Goal: Communication & Community: Answer question/provide support

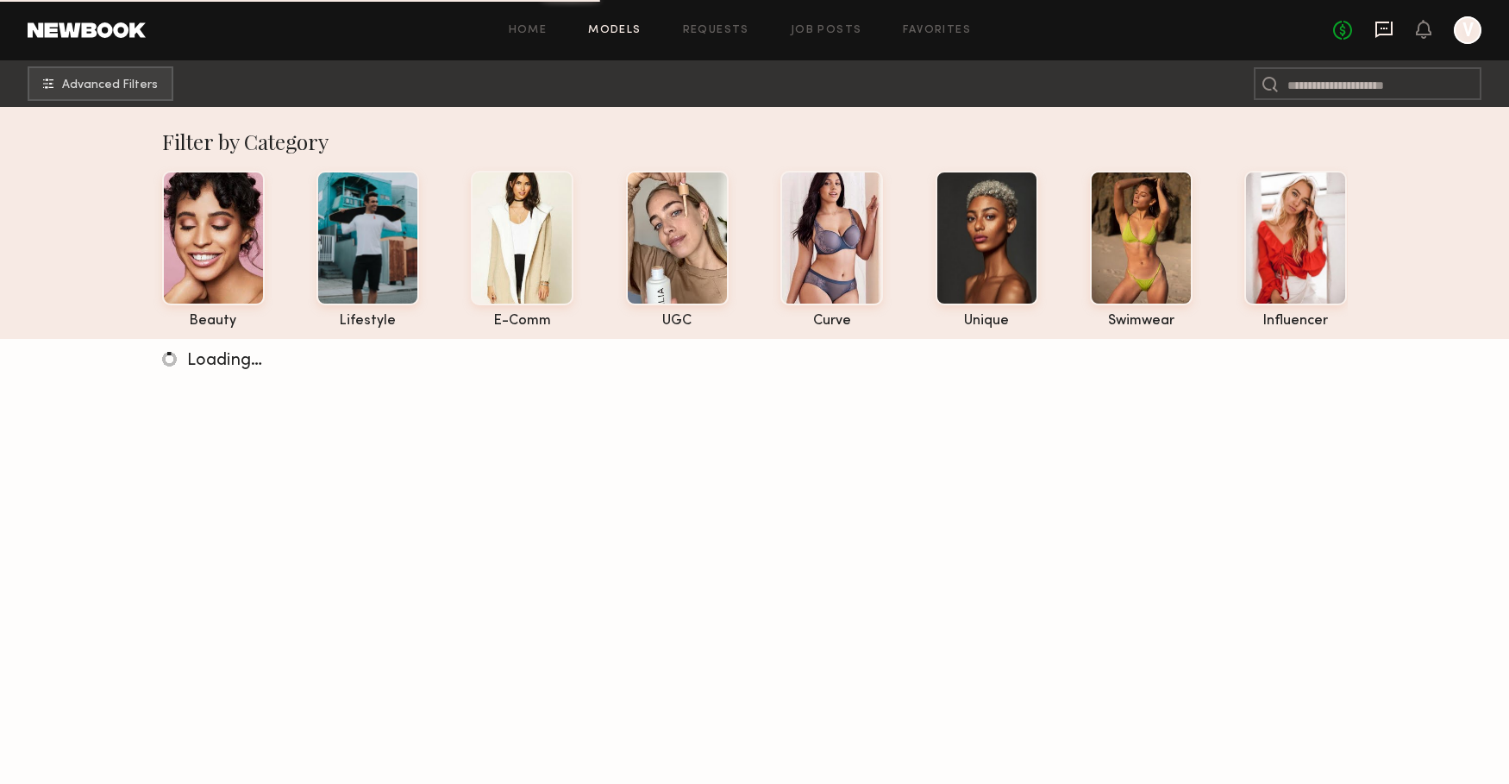
click at [1380, 27] on icon at bounding box center [1384, 29] width 19 height 19
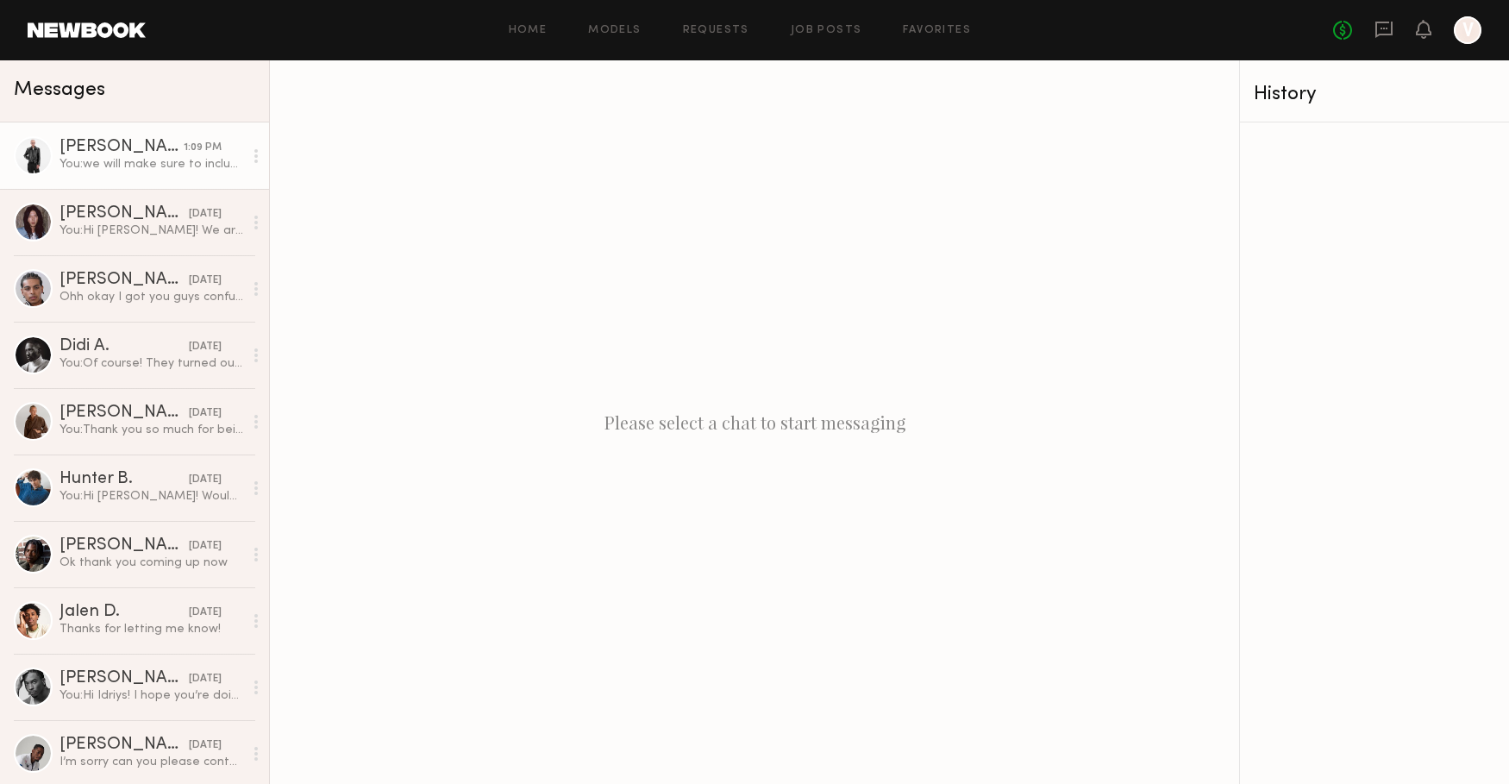
click at [163, 169] on div "You: we will make sure to include her in the call sheet email!" at bounding box center [152, 164] width 184 height 16
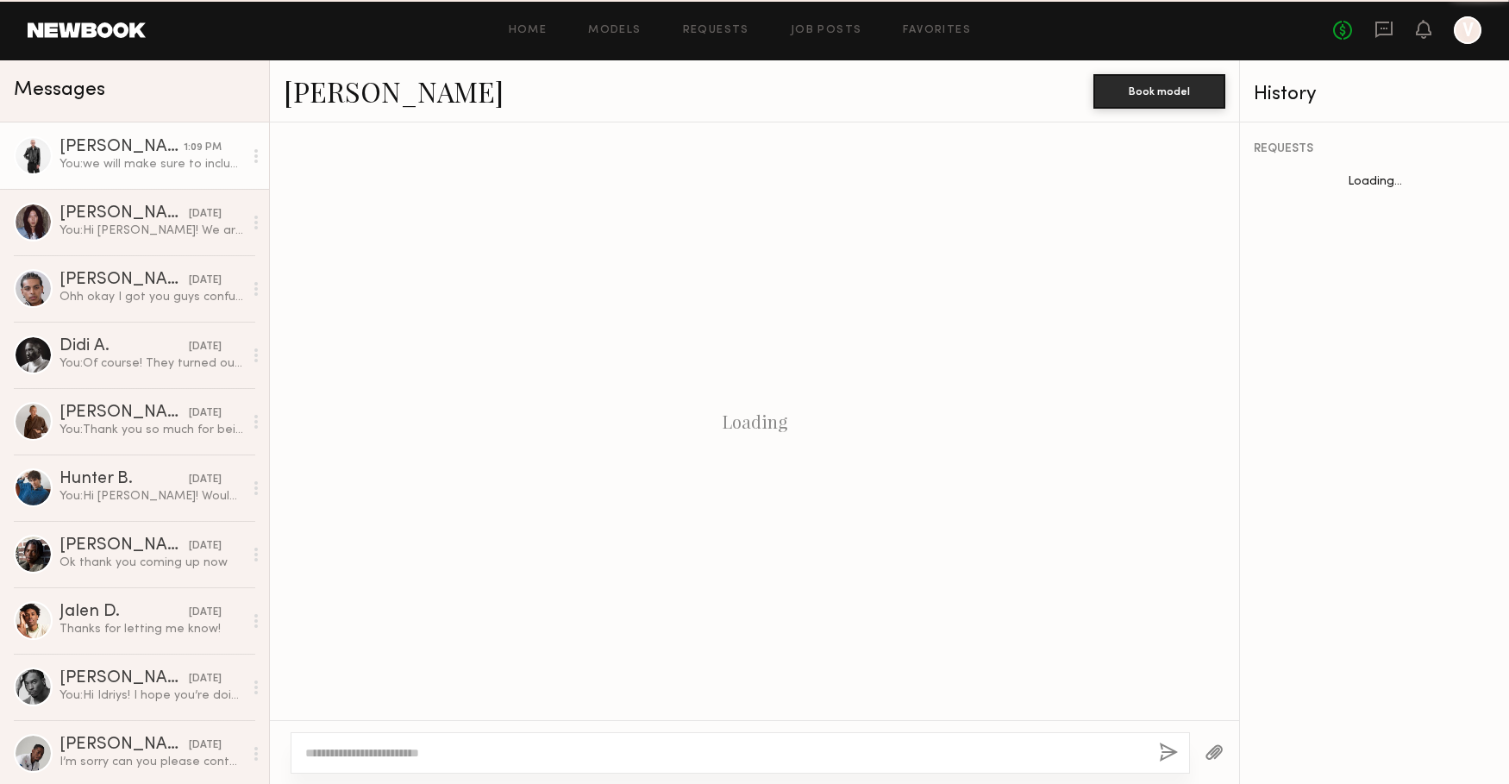
scroll to position [1424, 0]
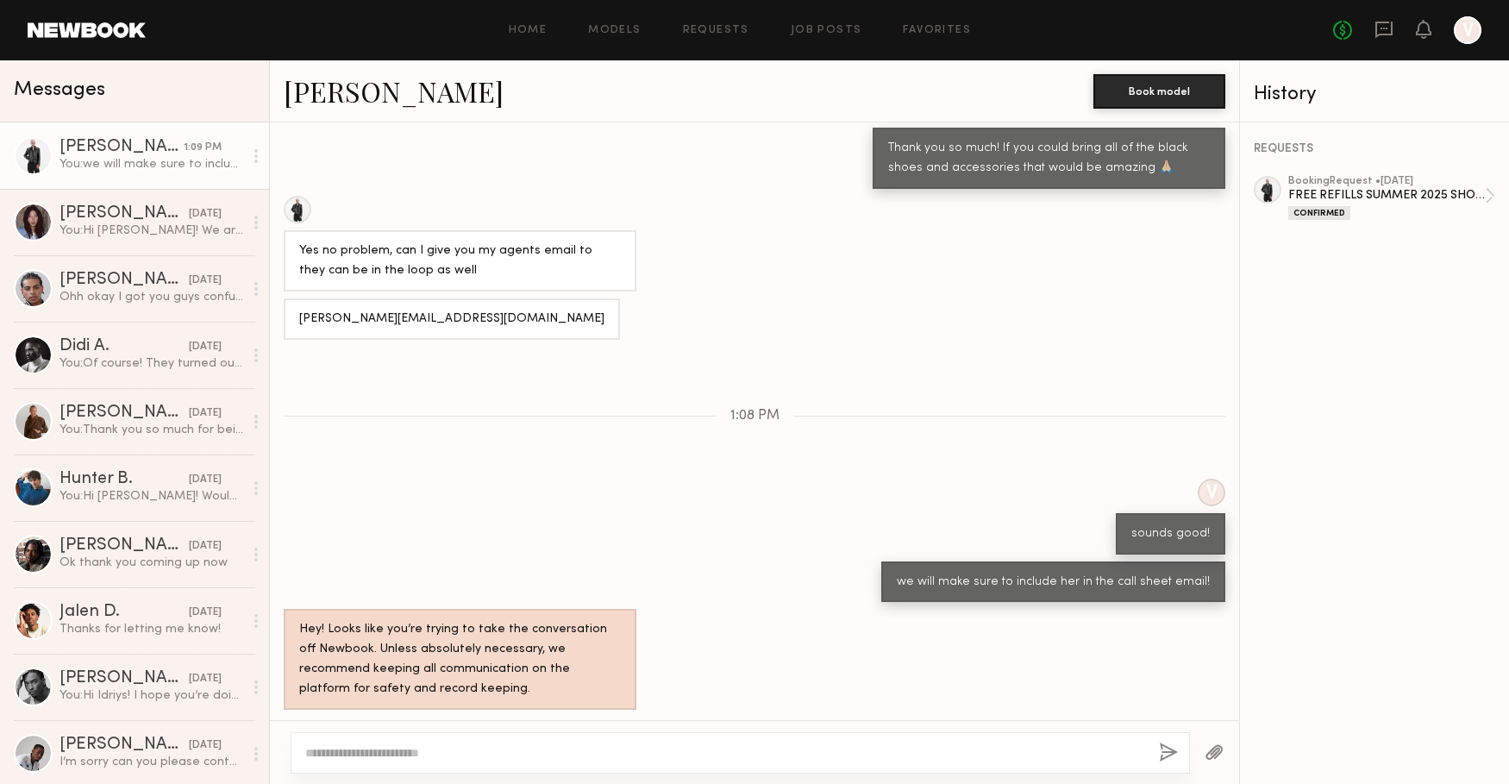
click at [322, 97] on link "[PERSON_NAME]" at bounding box center [394, 90] width 220 height 37
